Goal: Find specific page/section

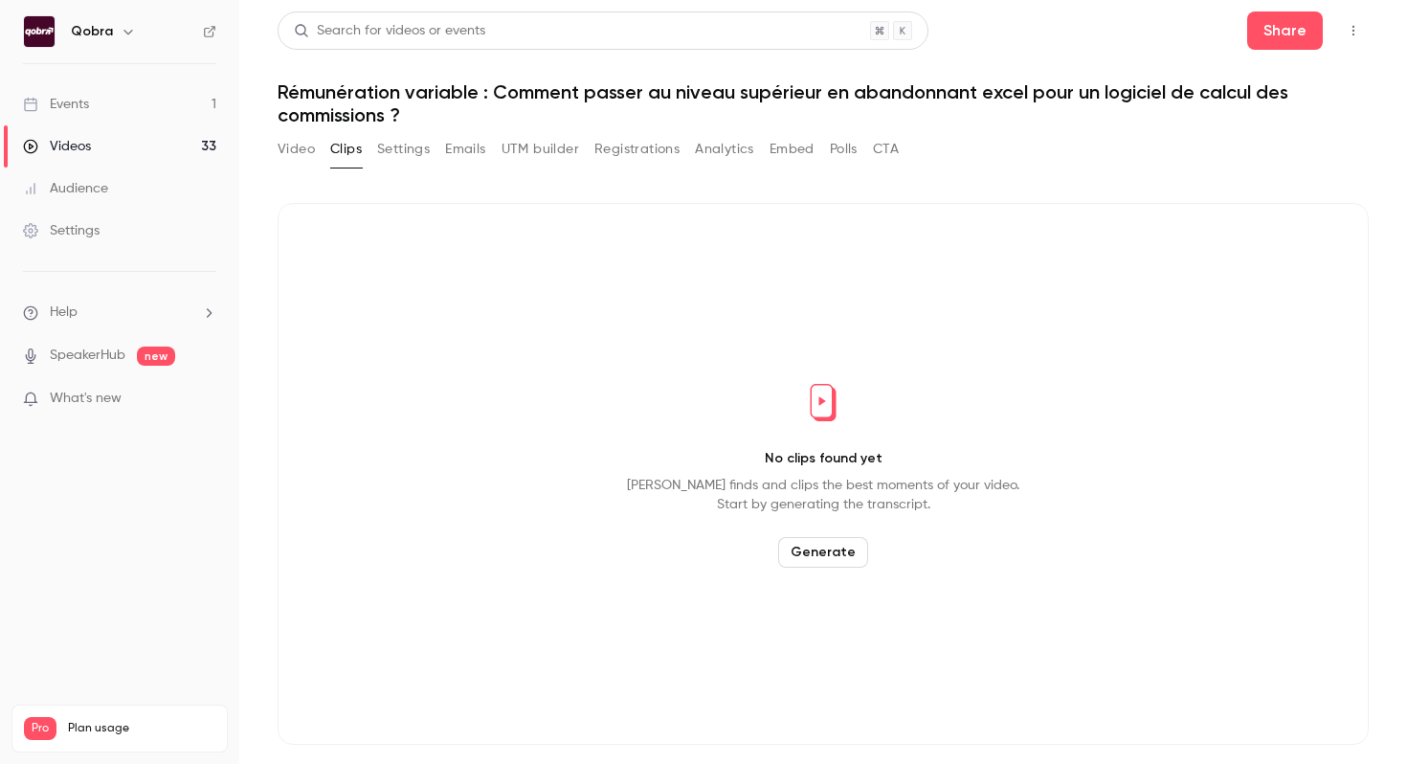
click at [121, 100] on link "Events 1" at bounding box center [119, 104] width 239 height 42
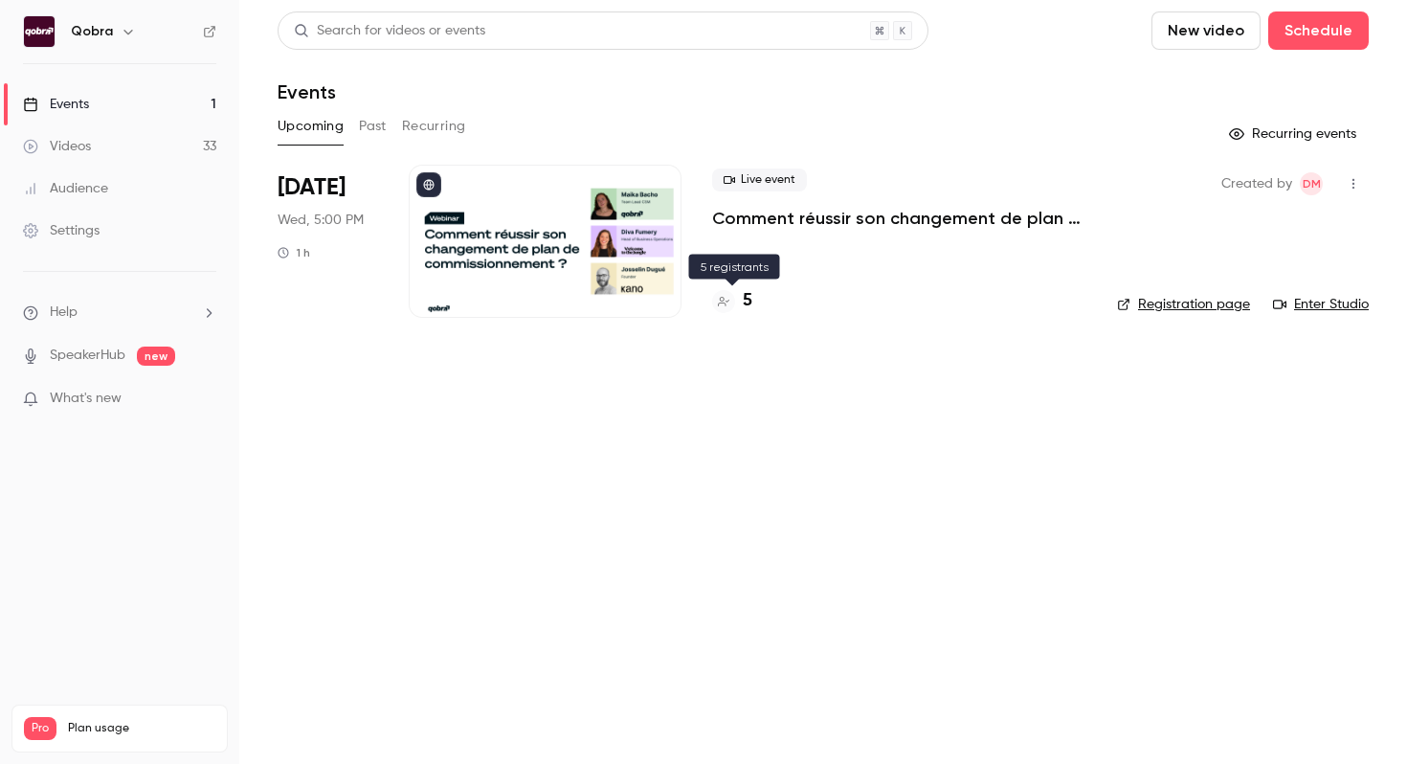
click at [746, 302] on h4 "5" at bounding box center [748, 301] width 10 height 26
